Goal: Information Seeking & Learning: Learn about a topic

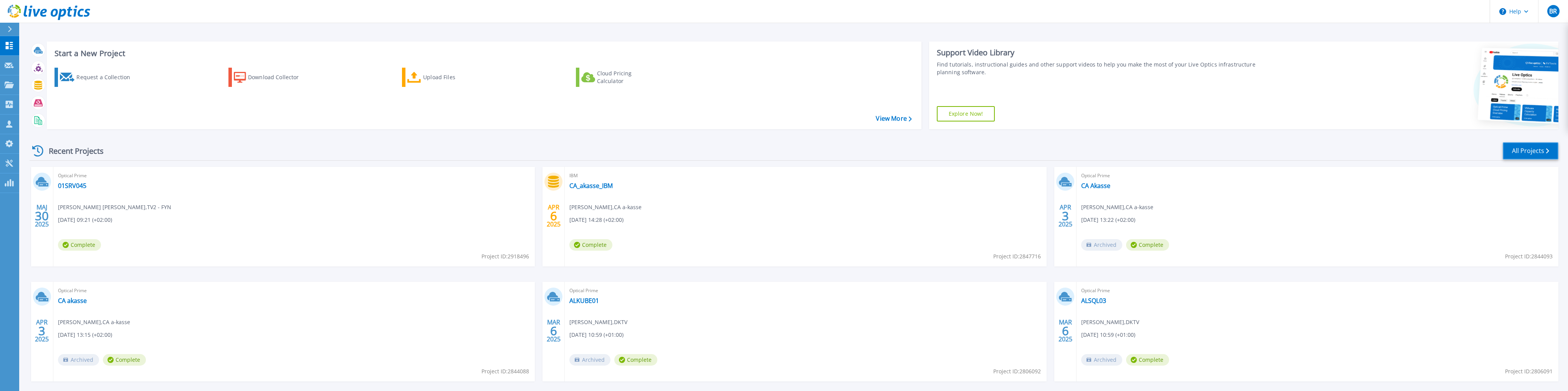
click at [1536, 152] on link "All Projects" at bounding box center [1531, 151] width 56 height 17
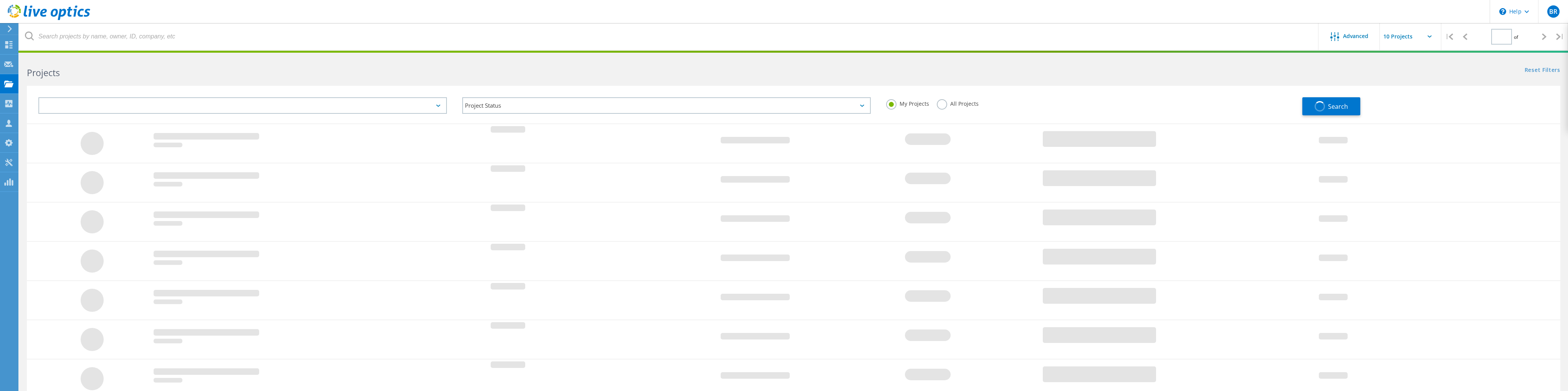
type input "1"
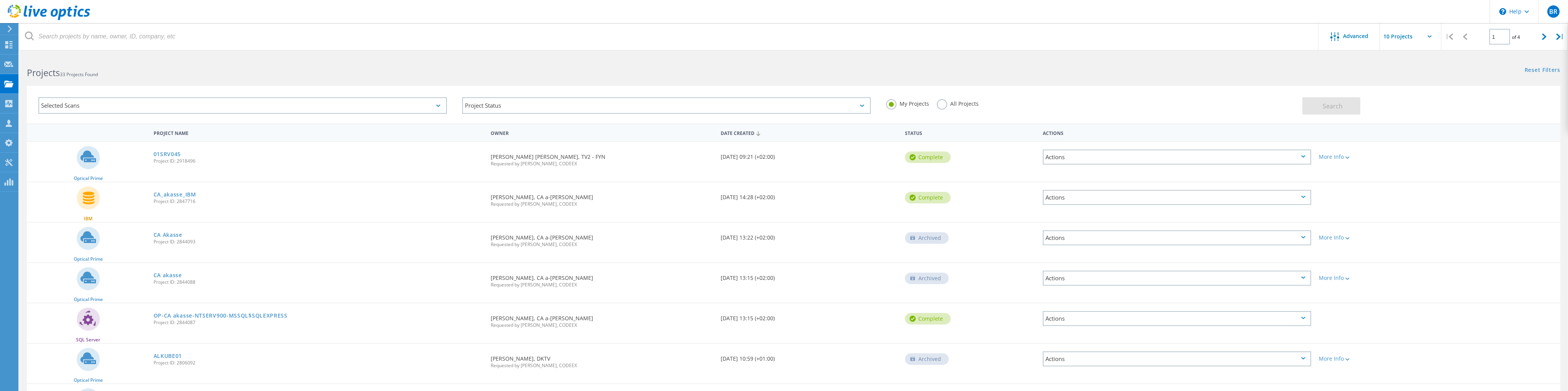
click at [1302, 158] on div "Actions" at bounding box center [1177, 157] width 269 height 15
click at [1302, 158] on div "Share" at bounding box center [1177, 163] width 267 height 12
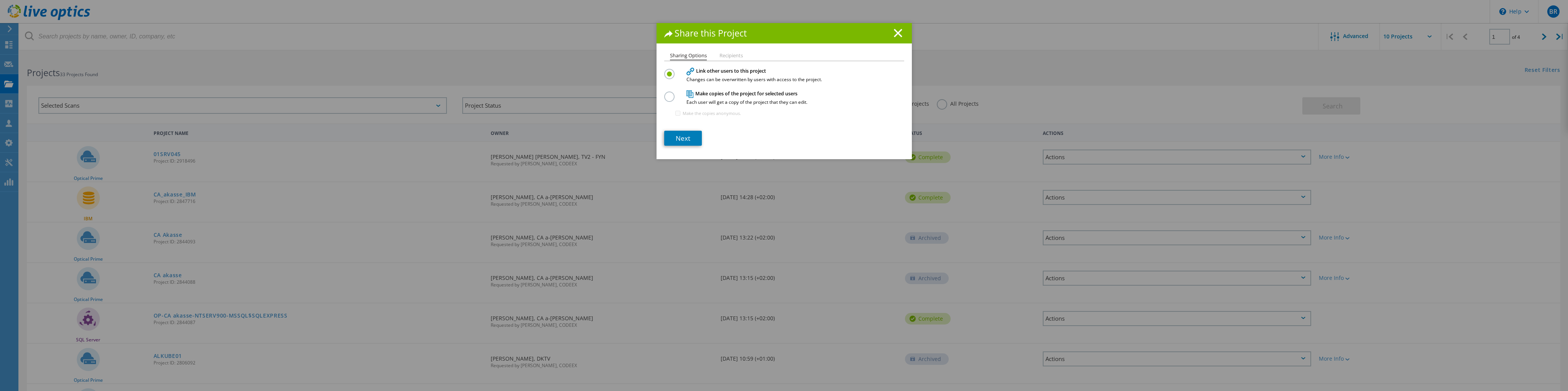
click at [896, 31] on icon at bounding box center [898, 33] width 9 height 9
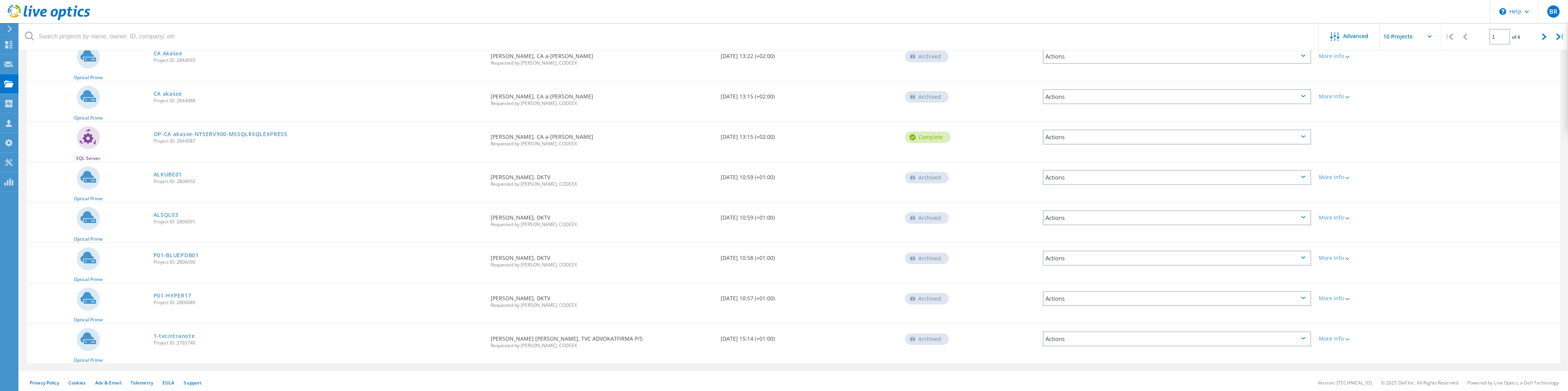
scroll to position [183, 0]
click at [173, 291] on link "P01-HYPER17" at bounding box center [173, 294] width 38 height 5
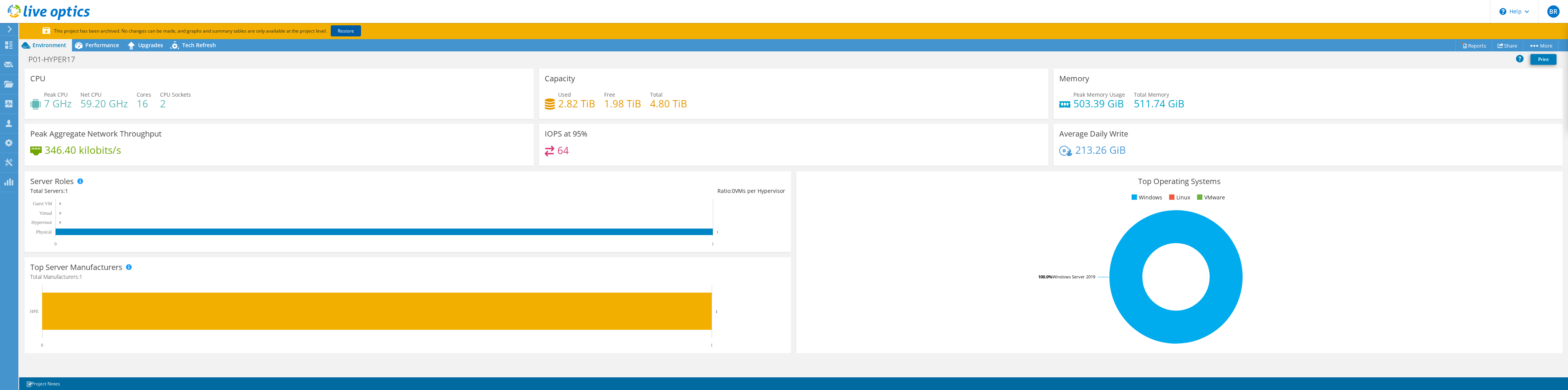
click at [349, 30] on link "Restore" at bounding box center [346, 31] width 30 height 11
click at [96, 46] on span "Performance" at bounding box center [102, 45] width 33 height 7
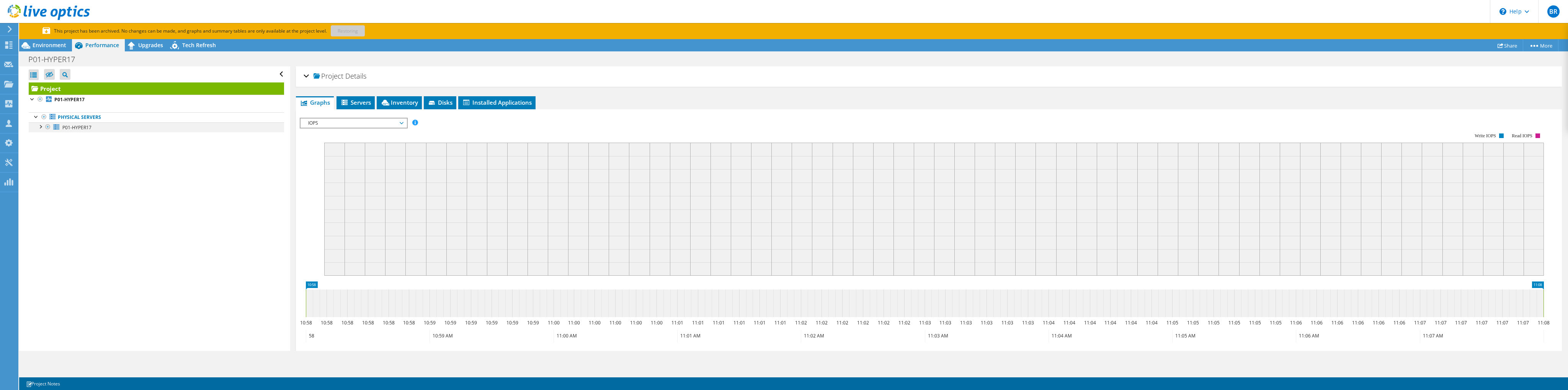
click at [43, 125] on div at bounding box center [40, 126] width 8 height 8
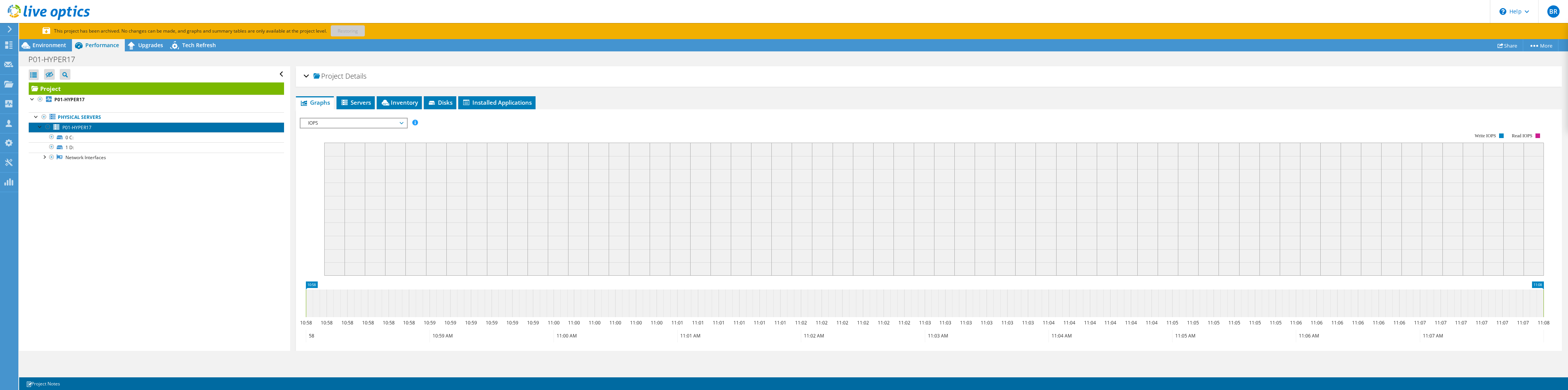
click at [80, 127] on span "P01-HYPER17" at bounding box center [77, 127] width 29 height 7
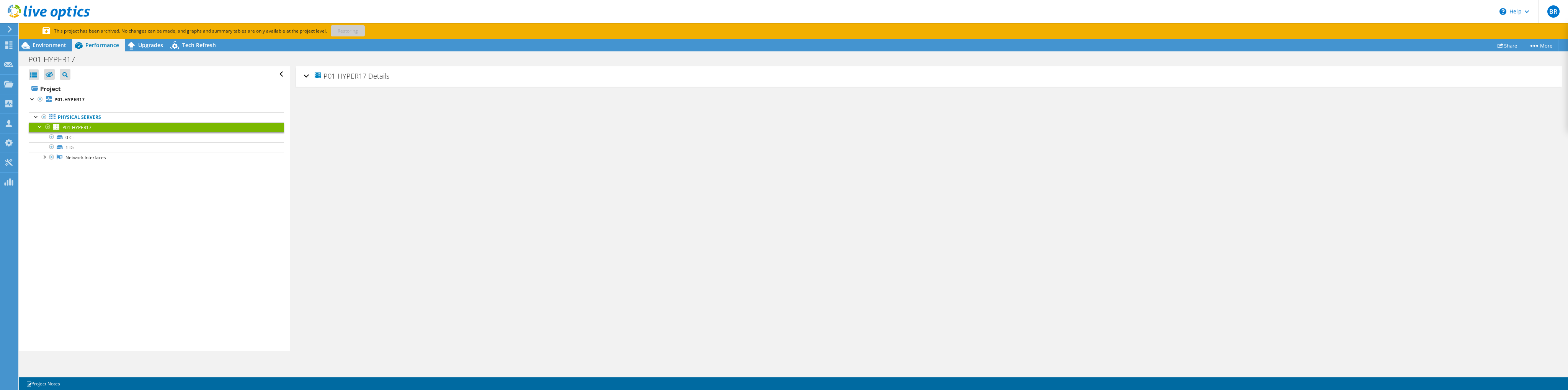
click at [369, 74] on span "Details" at bounding box center [379, 76] width 21 height 9
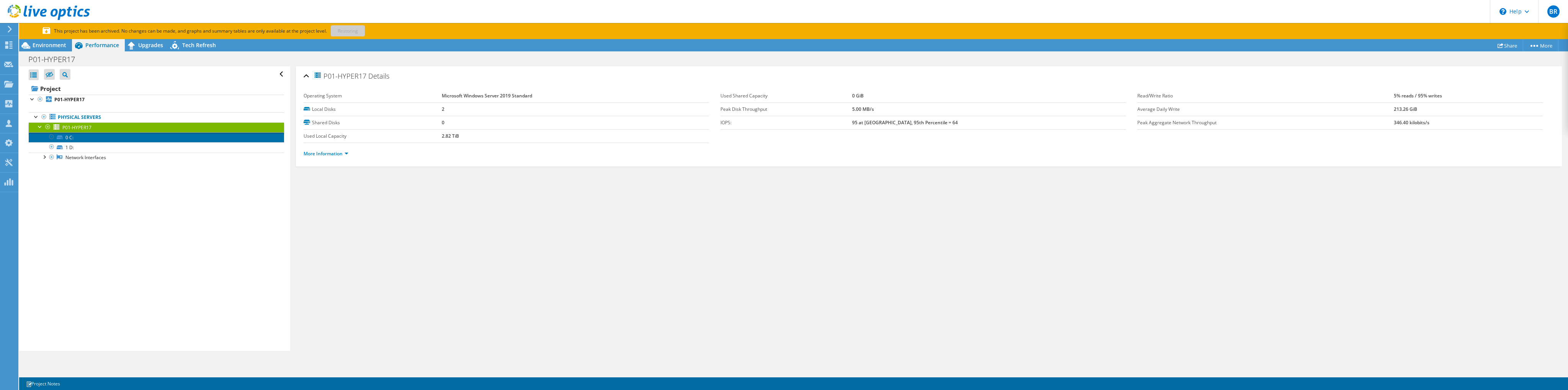
click at [110, 140] on link "0 C:" at bounding box center [156, 137] width 255 height 10
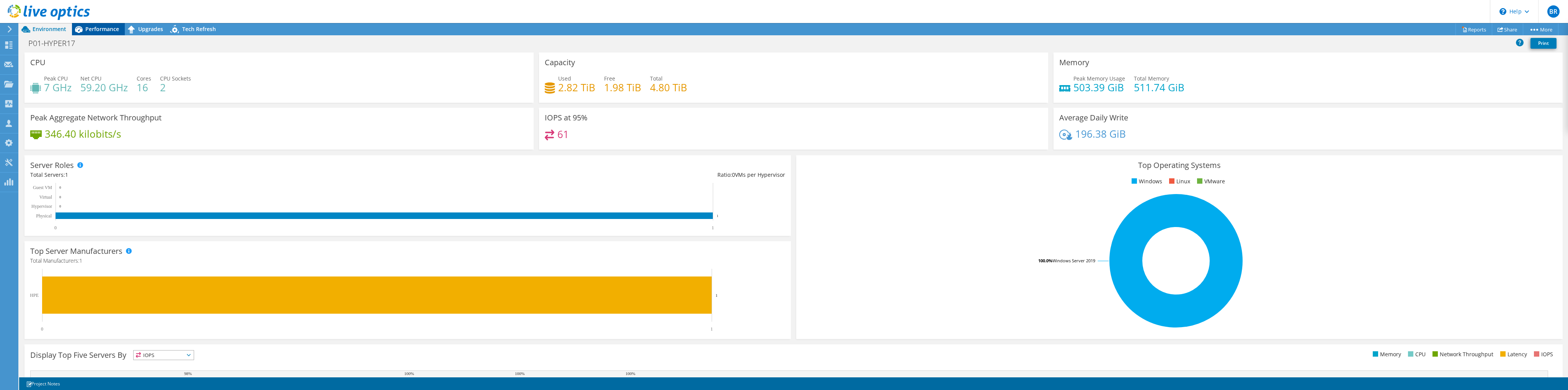
click at [116, 27] on span "Performance" at bounding box center [102, 29] width 33 height 7
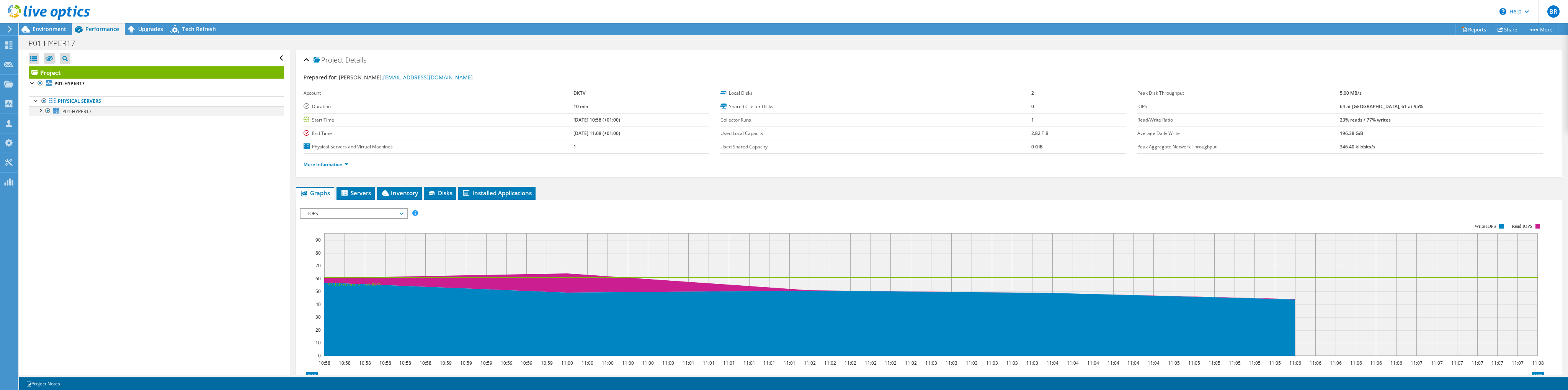
click at [38, 110] on div at bounding box center [40, 110] width 8 height 8
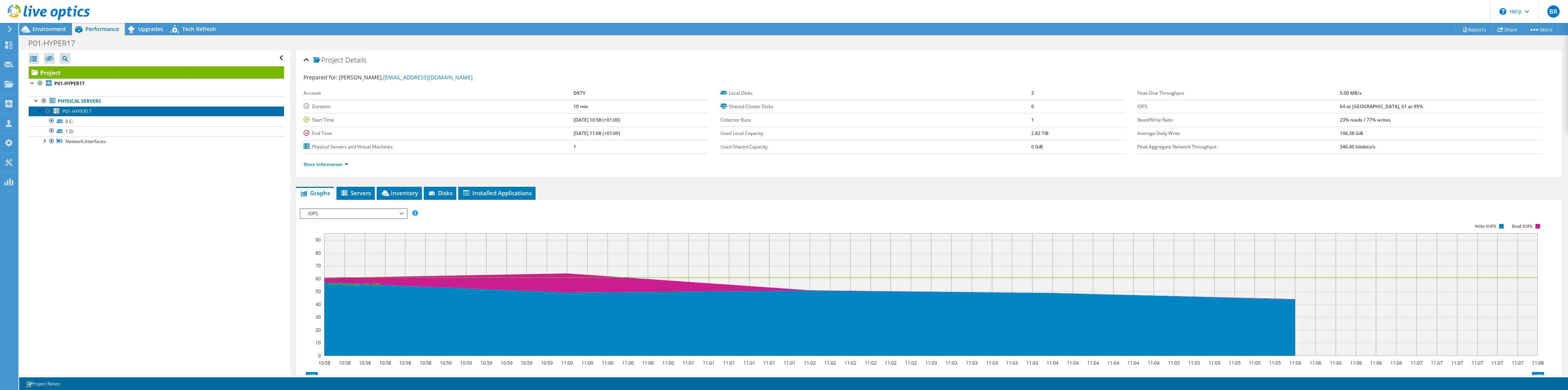
click at [80, 110] on span "P01-HYPER17" at bounding box center [77, 111] width 29 height 7
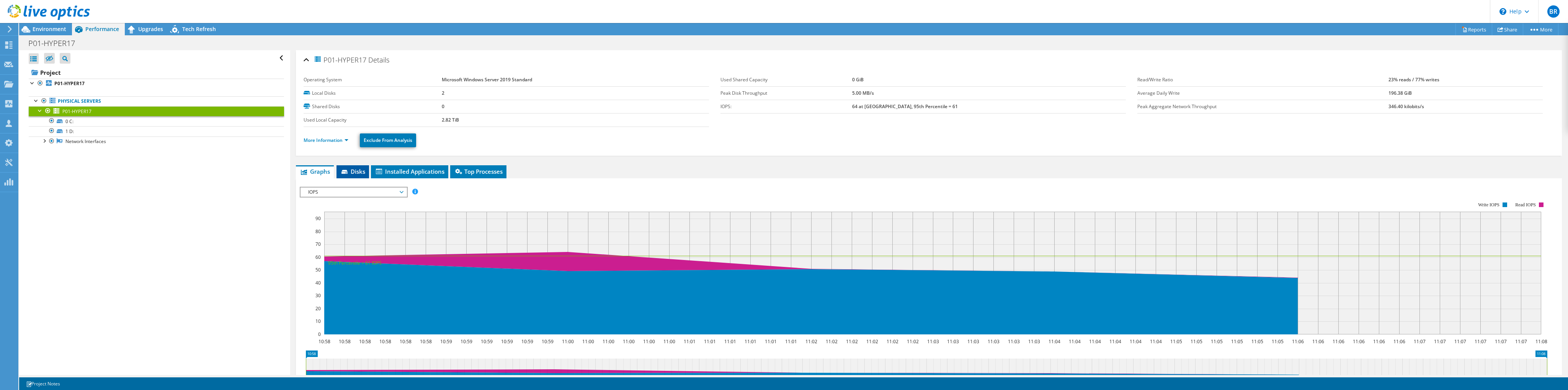
click at [351, 169] on span "Disks" at bounding box center [352, 171] width 25 height 8
